Goal: Find specific page/section: Find specific page/section

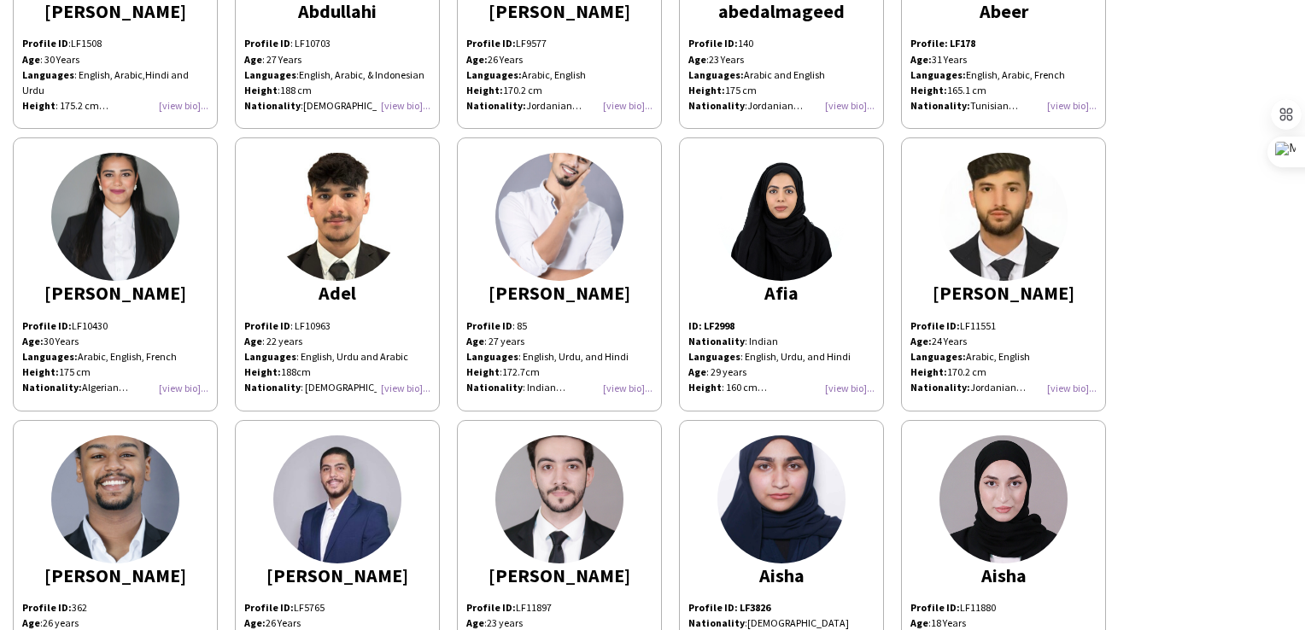
scroll to position [513, 0]
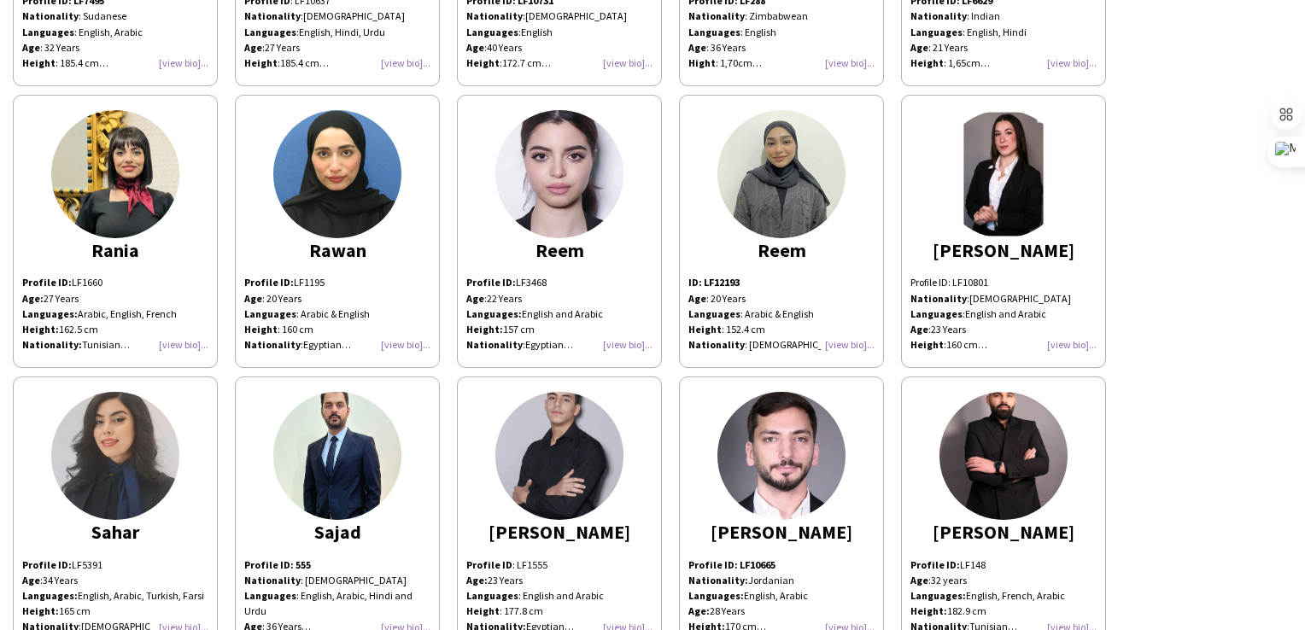
scroll to position [6236, 0]
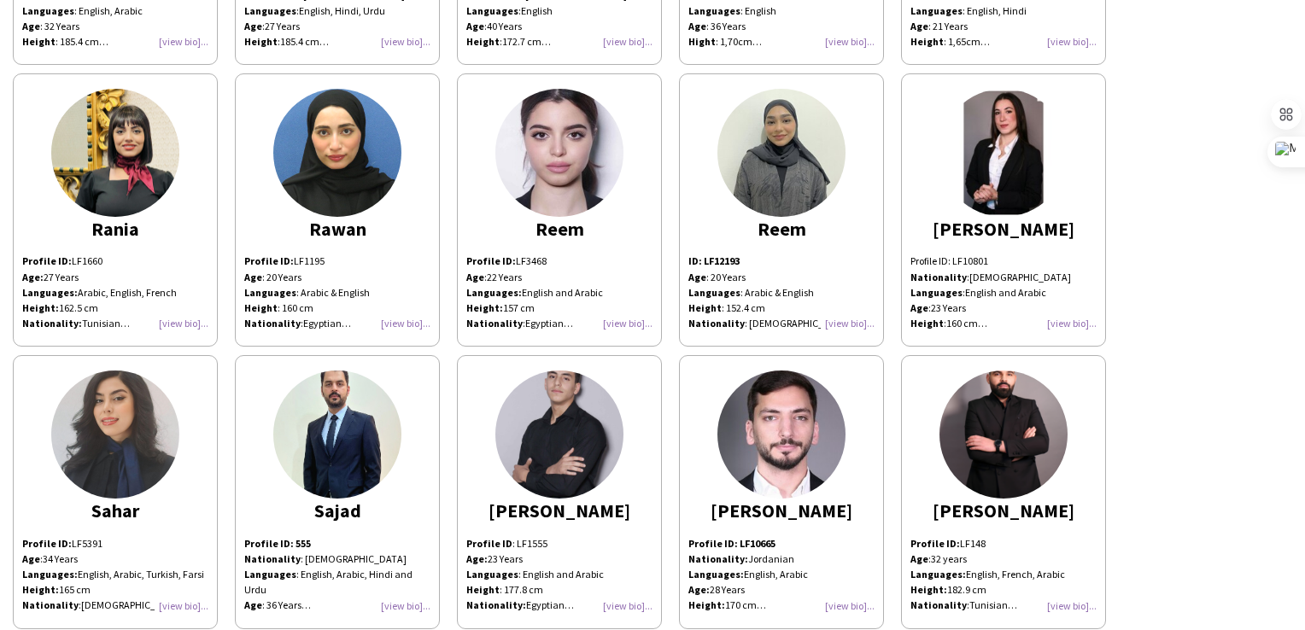
click at [113, 110] on img at bounding box center [115, 153] width 128 height 128
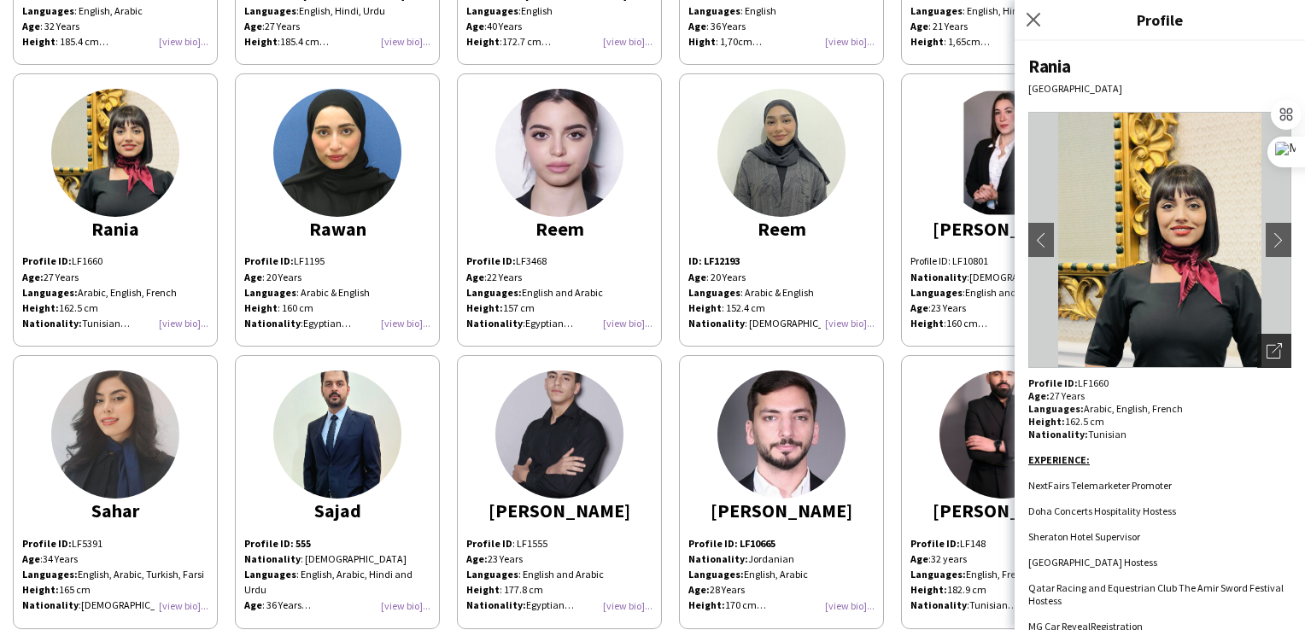
click at [1267, 355] on icon "Open photos pop-in" at bounding box center [1274, 350] width 15 height 15
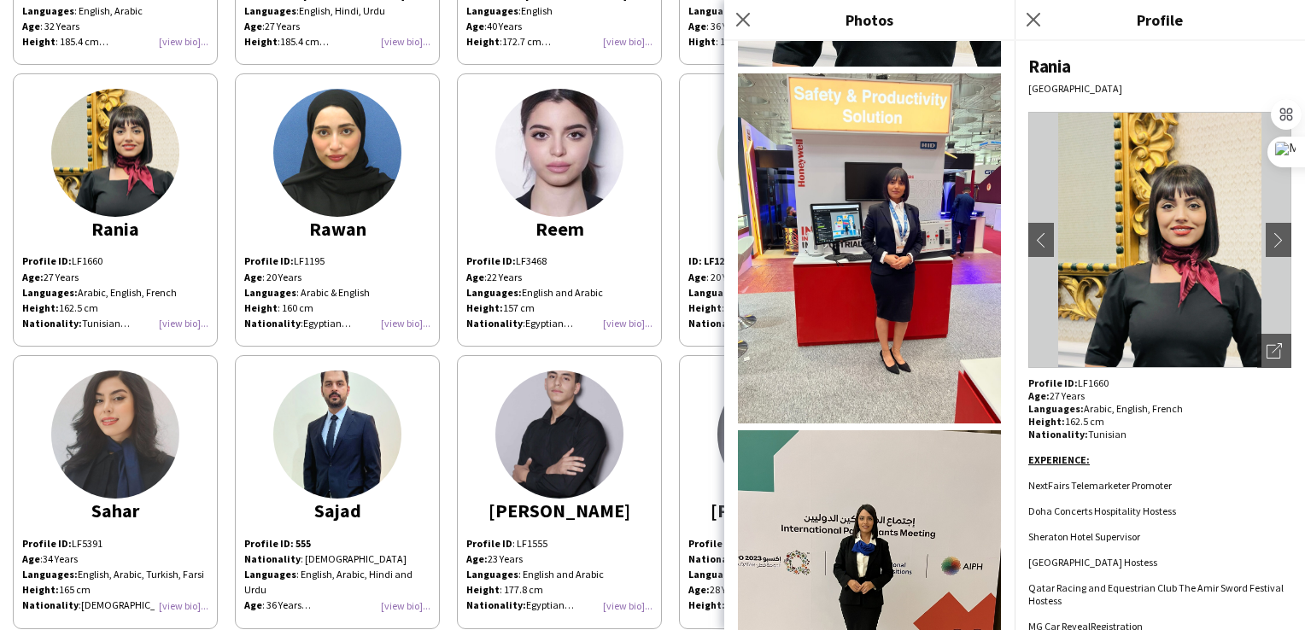
scroll to position [366, 0]
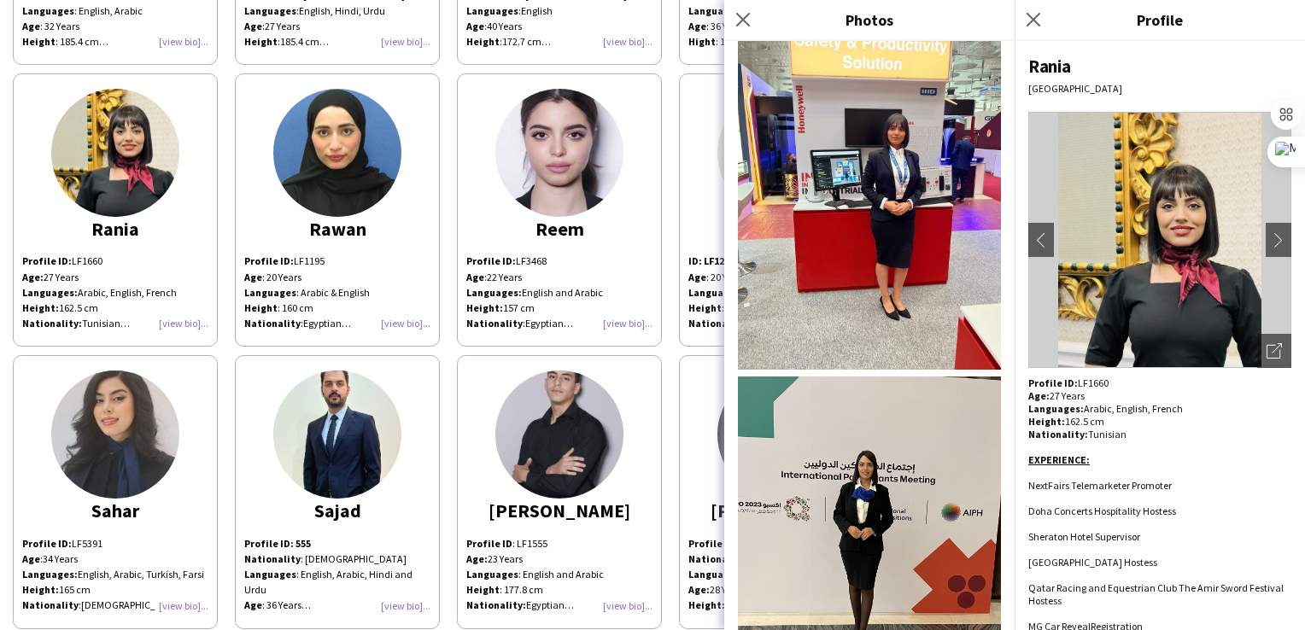
click at [640, 355] on app-share-pages-crew-card "Salah Profile ID : LF1555 Age : 23 Years Languages : English and Arabic Height …" at bounding box center [559, 491] width 205 height 273
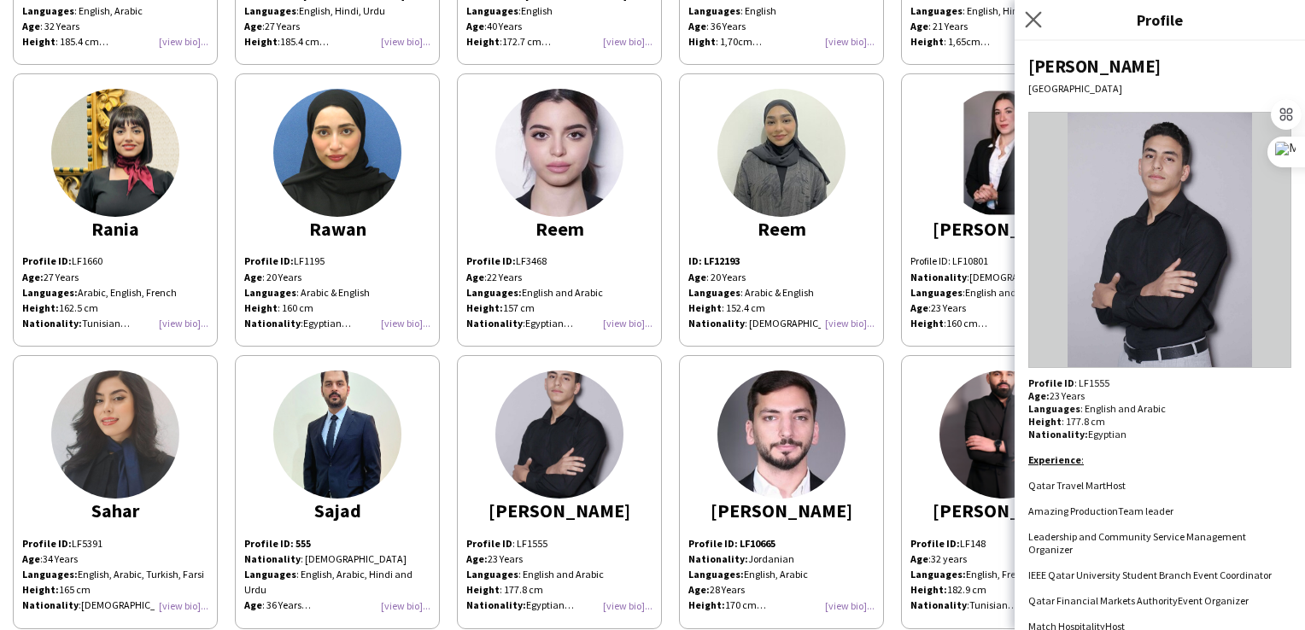
click at [1042, 15] on app-icon "Close pop-in" at bounding box center [1034, 20] width 25 height 25
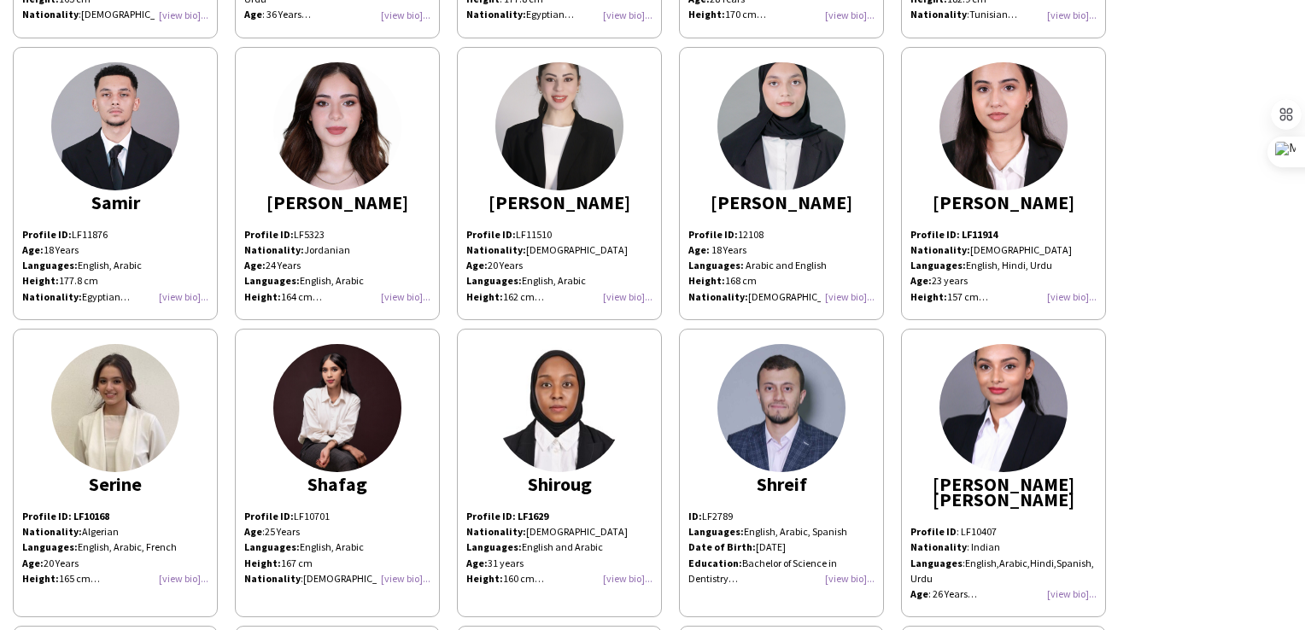
scroll to position [6834, 0]
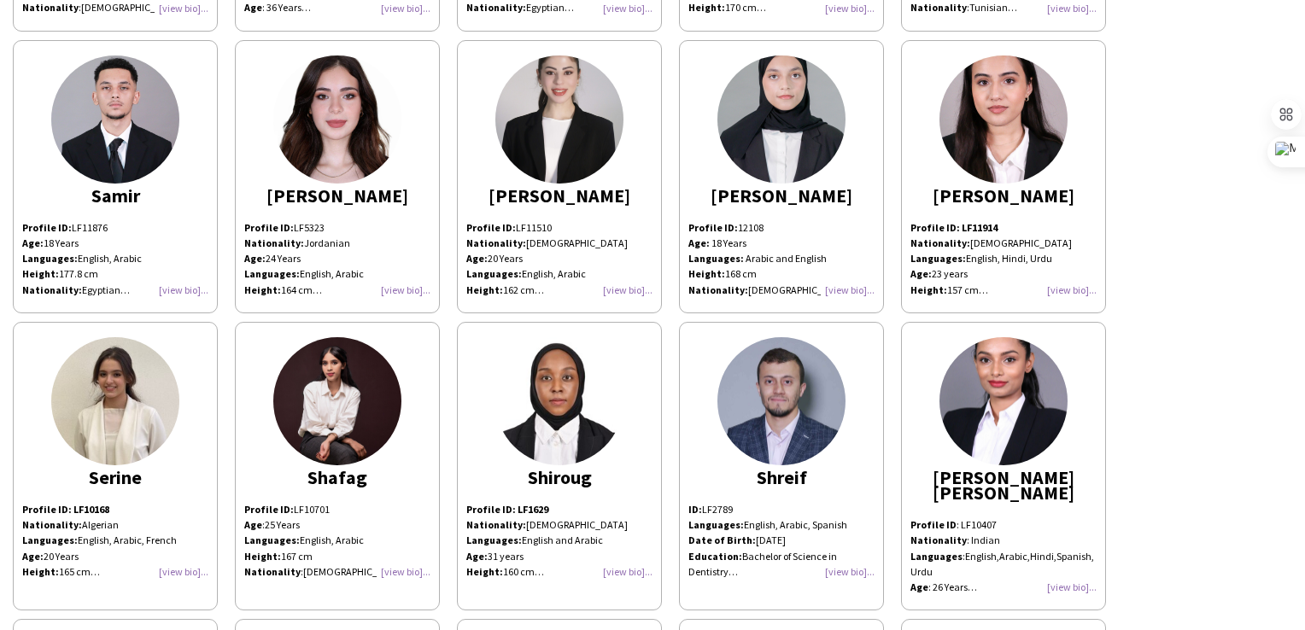
click at [123, 363] on img at bounding box center [115, 401] width 128 height 128
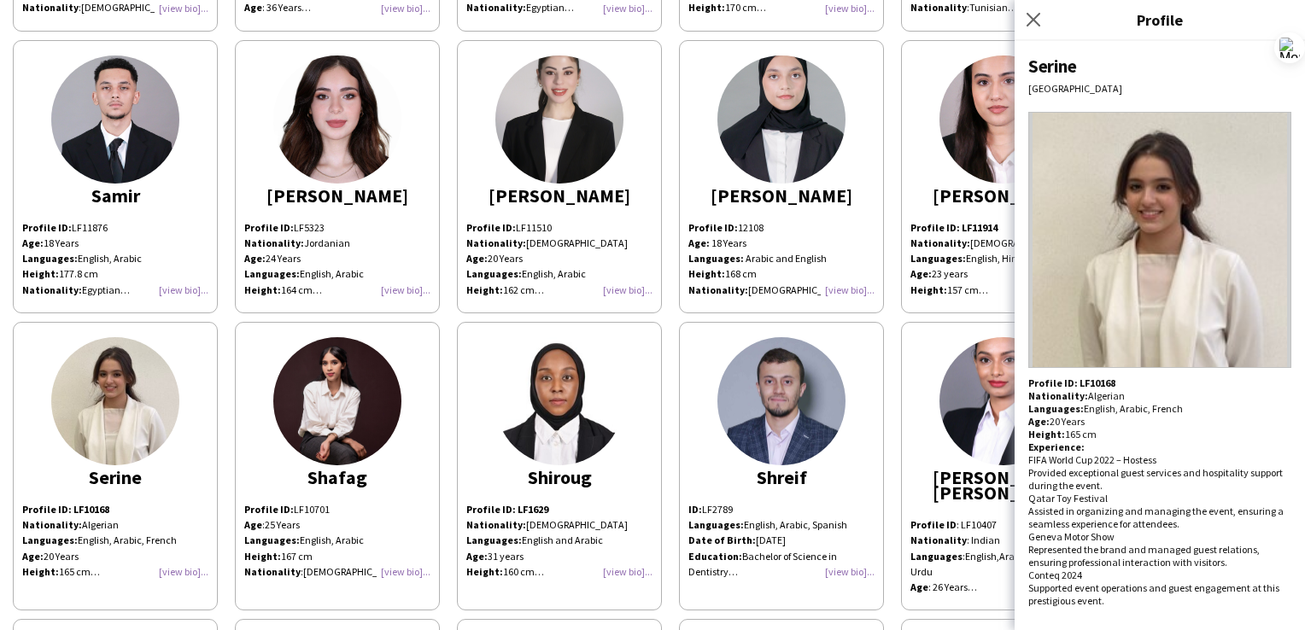
drag, startPoint x: 1295, startPoint y: 154, endPoint x: 1301, endPoint y: 47, distance: 107.0
click at [1301, 47] on div "Ctrl+M" at bounding box center [1264, 47] width 82 height 31
drag, startPoint x: 1293, startPoint y: 41, endPoint x: 1305, endPoint y: 518, distance: 476.9
click at [1305, 518] on div "Ctrl+M" at bounding box center [1264, 515] width 82 height 31
